Goal: Information Seeking & Learning: Learn about a topic

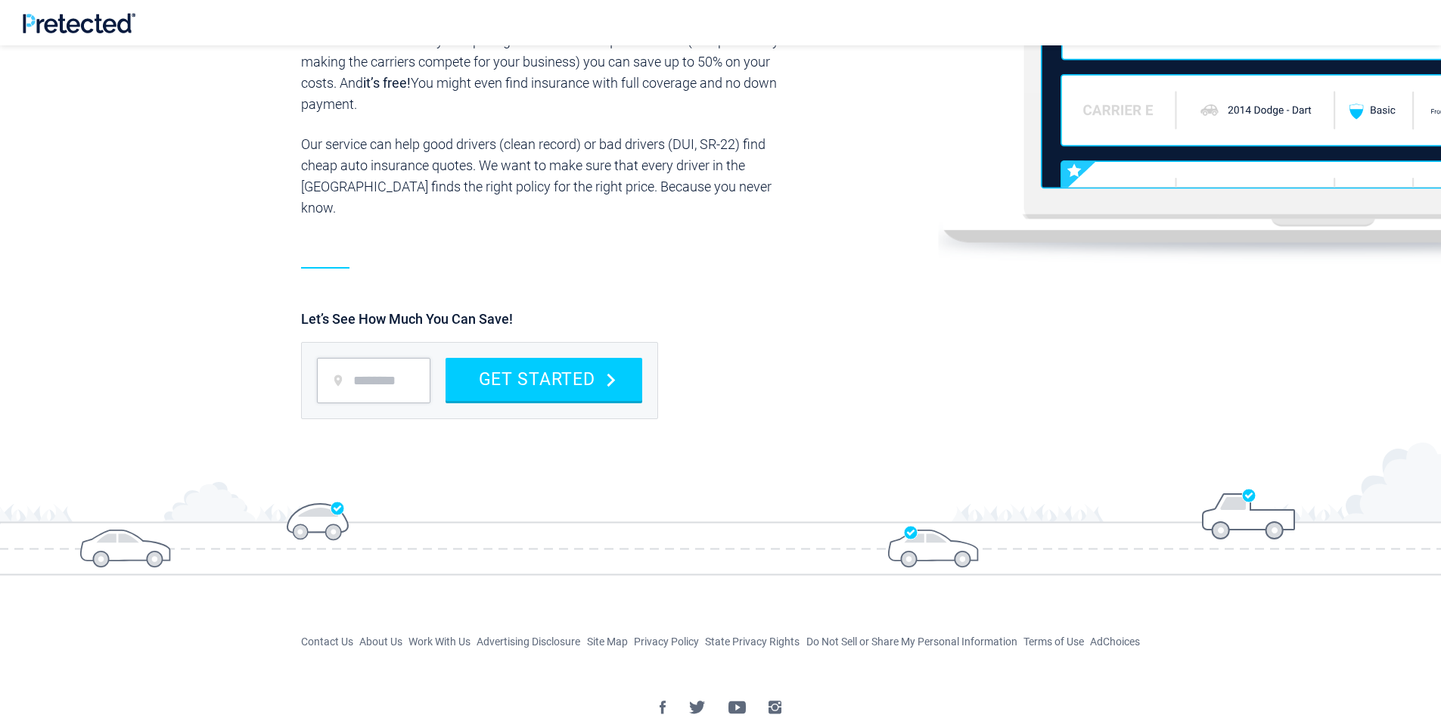
scroll to position [1702, 0]
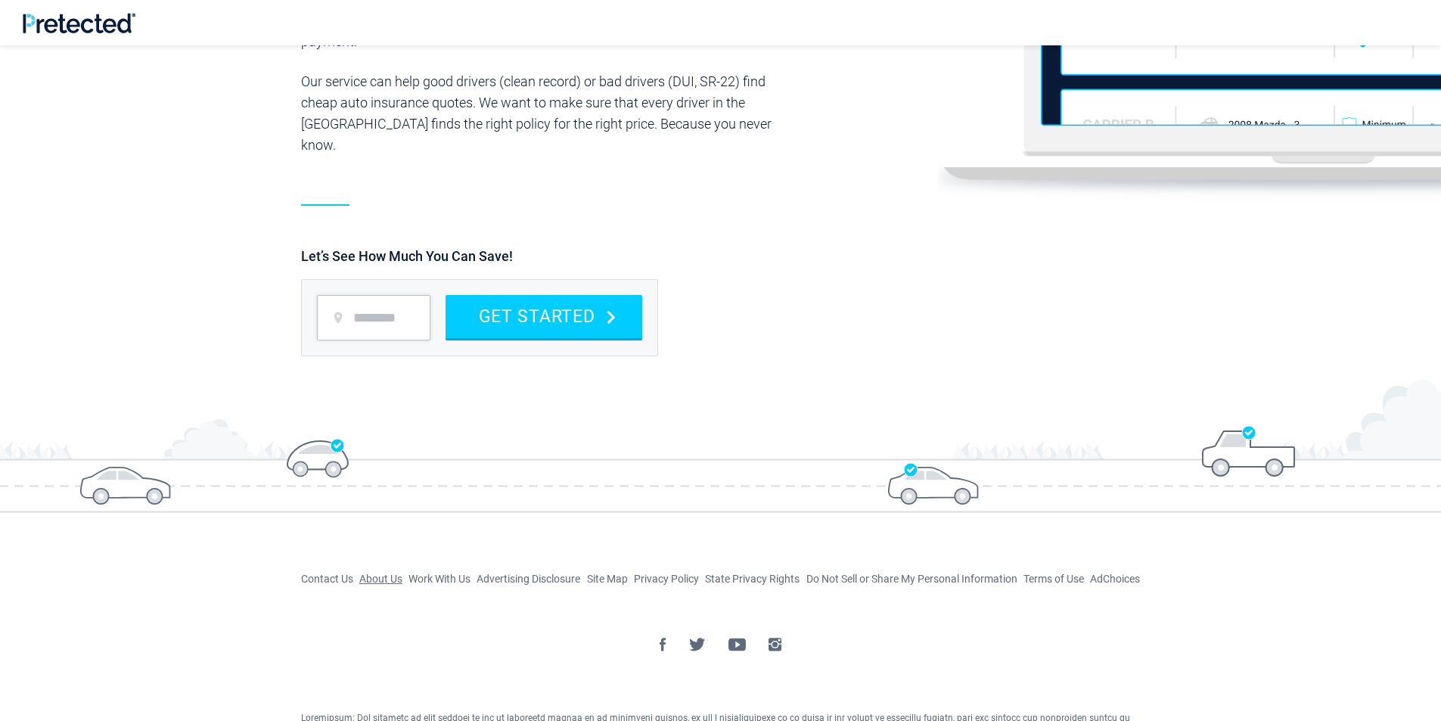
click at [367, 573] on link "About Us" at bounding box center [380, 579] width 43 height 12
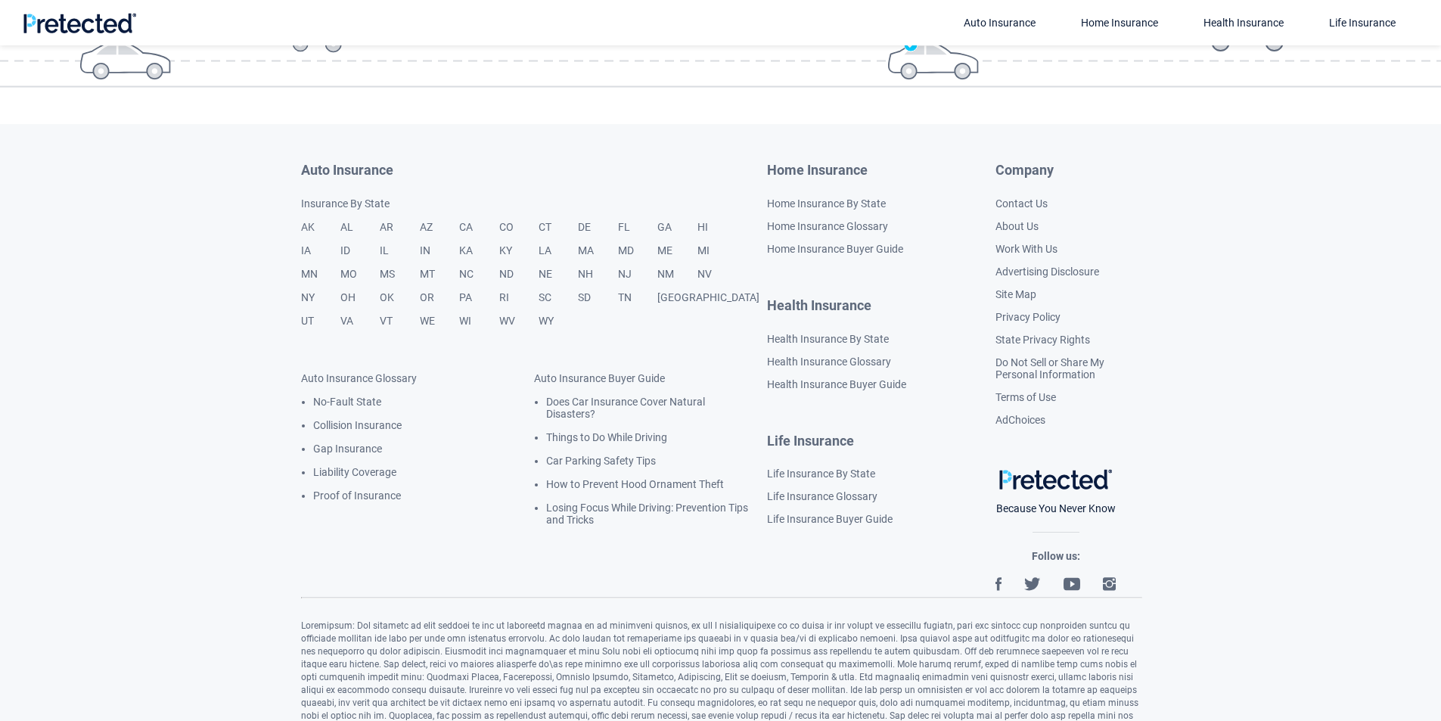
scroll to position [2869, 0]
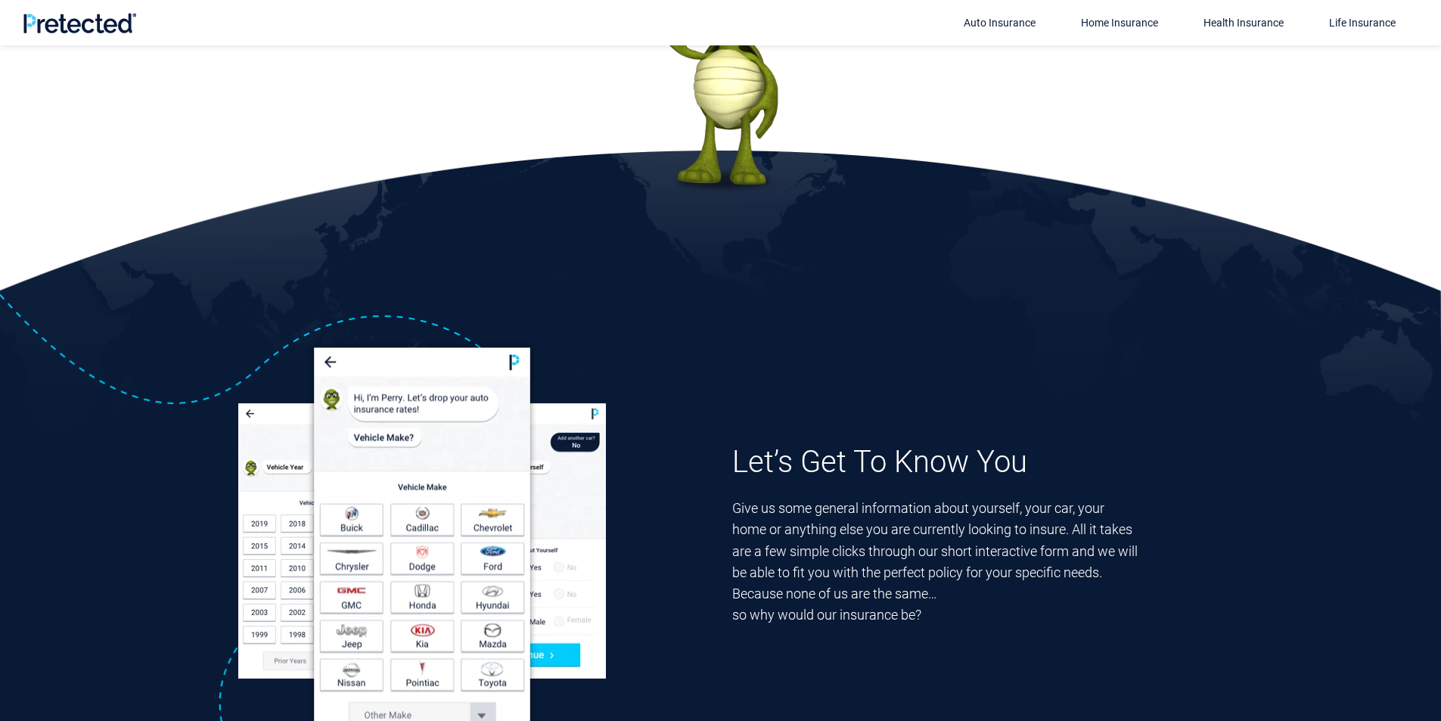
scroll to position [473, 0]
